Goal: Task Accomplishment & Management: Manage account settings

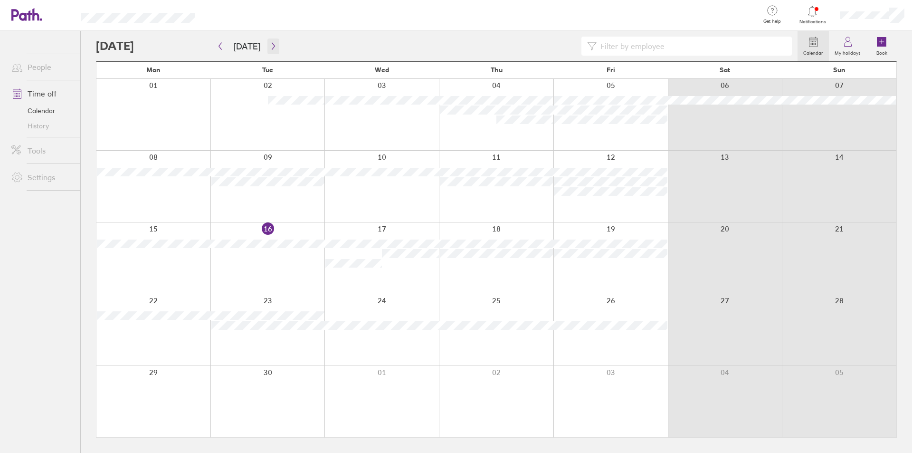
click at [270, 48] on icon "button" at bounding box center [273, 46] width 7 height 8
